Goal: Task Accomplishment & Management: Manage account settings

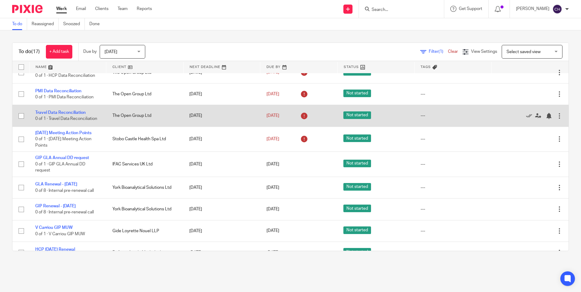
scroll to position [121, 0]
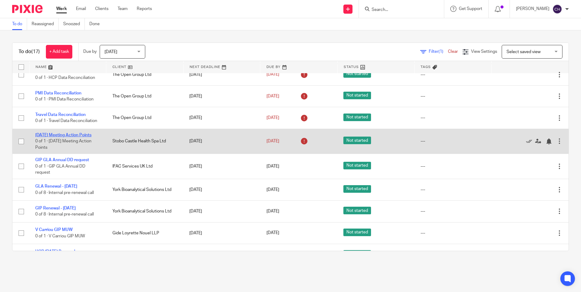
click at [78, 134] on link "[DATE] Meeting Action Points" at bounding box center [63, 135] width 56 height 4
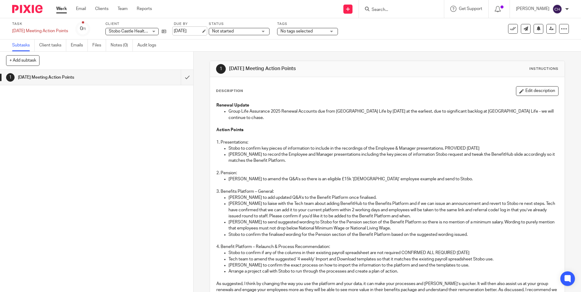
click at [196, 30] on link "14 Aug 2025" at bounding box center [187, 31] width 27 height 6
click at [24, 11] on img at bounding box center [27, 9] width 30 height 8
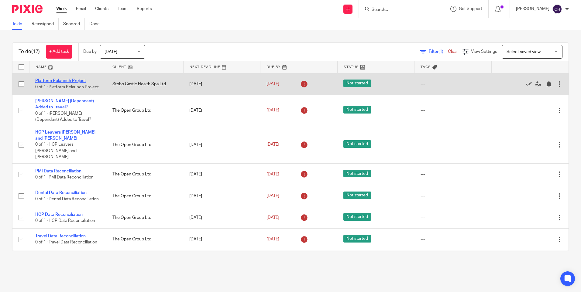
click at [41, 80] on link "Platform Relaunch Project" at bounding box center [60, 81] width 51 height 4
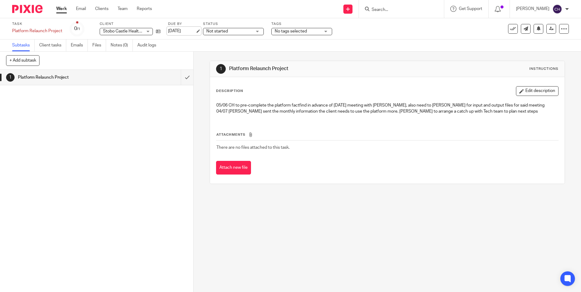
click at [177, 32] on link "[DATE]" at bounding box center [181, 31] width 27 height 6
click at [25, 9] on img at bounding box center [27, 9] width 30 height 8
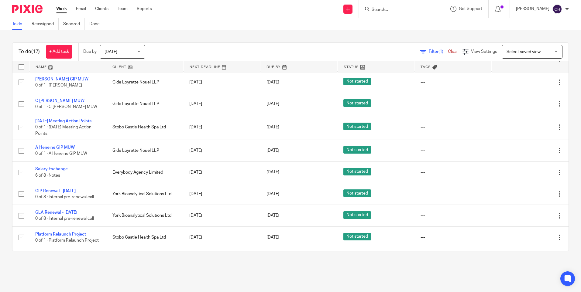
scroll to position [242, 0]
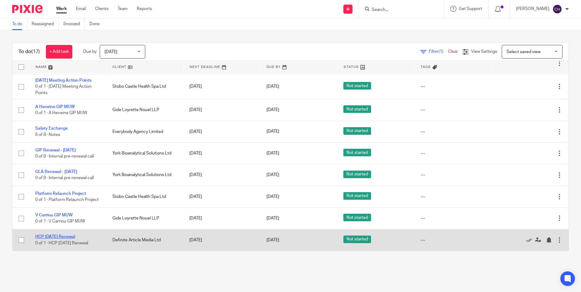
click at [53, 235] on link "HCP [DATE] Renewal" at bounding box center [55, 237] width 40 height 4
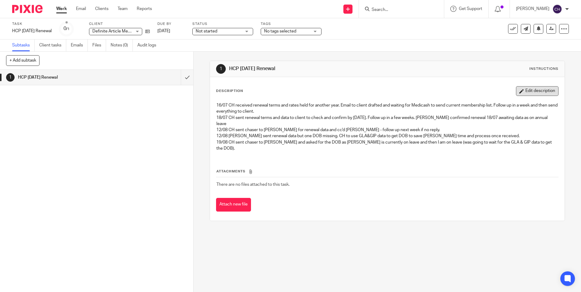
click at [526, 90] on button "Edit description" at bounding box center [537, 91] width 43 height 10
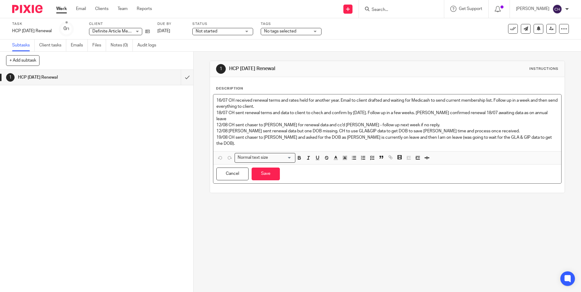
click at [538, 135] on p "19/08 CH sent chaser to John and asked for the DOB as Ricardo is currently on l…" at bounding box center [386, 141] width 341 height 12
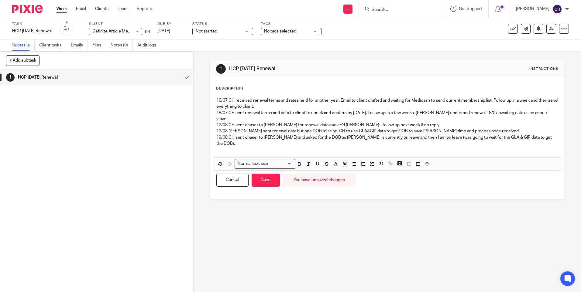
click at [526, 135] on p "19/08 CH sent chaser to John and asked for the DOB as Ricardo is currently on l…" at bounding box center [386, 141] width 341 height 12
click at [532, 135] on p "19/08 CH sent chaser to John and asked for the DOB as Ricardo is currently on l…" at bounding box center [386, 141] width 341 height 12
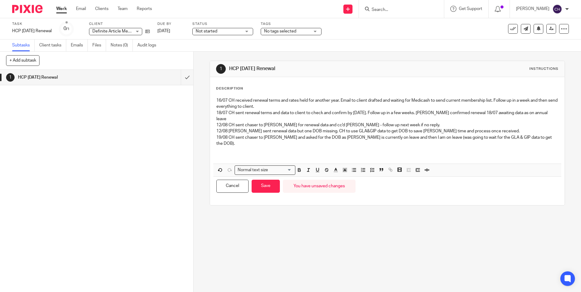
click at [244, 147] on p at bounding box center [386, 150] width 341 height 6
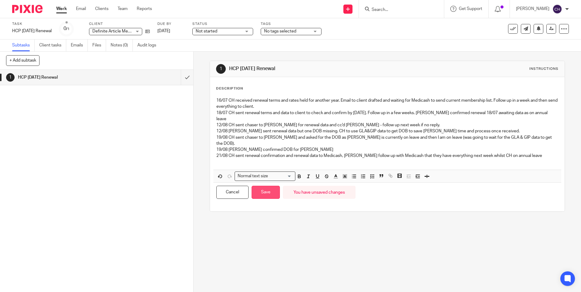
click at [268, 186] on button "Save" at bounding box center [265, 192] width 28 height 13
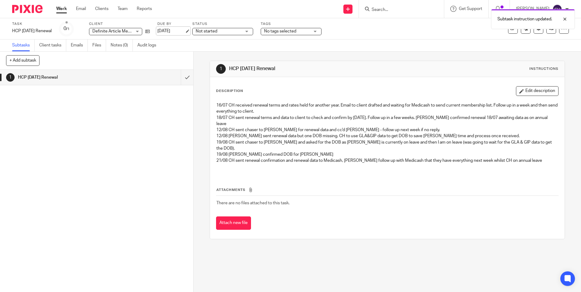
click at [185, 29] on link "[DATE]" at bounding box center [170, 31] width 27 height 6
drag, startPoint x: 452, startPoint y: 38, endPoint x: 499, endPoint y: 42, distance: 47.2
click at [453, 38] on div "Subtask instruction updated. Deadline updated." at bounding box center [432, 29] width 284 height 46
click at [564, 41] on div at bounding box center [560, 42] width 16 height 7
click at [564, 22] on div at bounding box center [560, 18] width 16 height 7
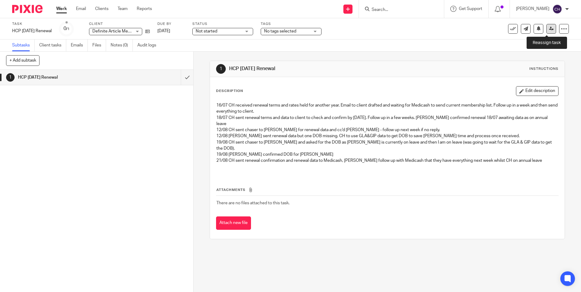
click at [547, 31] on link at bounding box center [551, 29] width 10 height 10
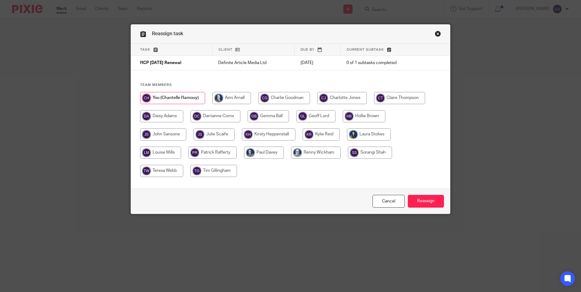
click at [210, 115] on input "radio" at bounding box center [215, 116] width 50 height 12
radio input "true"
click at [421, 201] on input "Reassign" at bounding box center [425, 201] width 36 height 13
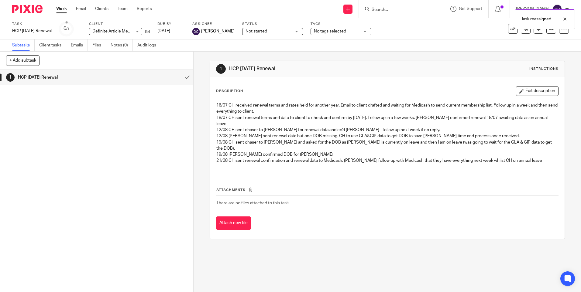
click at [18, 7] on img at bounding box center [27, 9] width 30 height 8
